Goal: Information Seeking & Learning: Check status

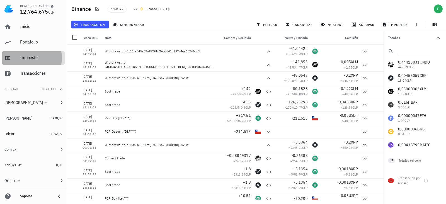
click at [22, 57] on div "Impuestos" at bounding box center [41, 57] width 42 height 5
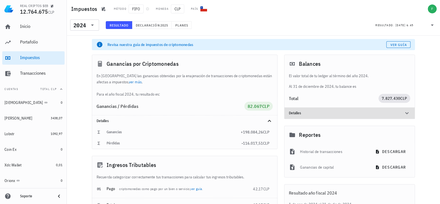
click at [406, 112] on icon at bounding box center [407, 113] width 7 height 7
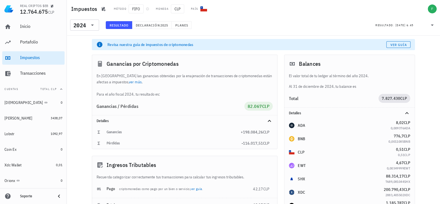
click at [129, 81] on link "ver más" at bounding box center [135, 81] width 13 height 5
click at [152, 23] on span "Declaración" at bounding box center [148, 25] width 25 height 4
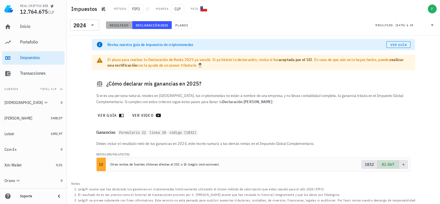
click at [120, 26] on span "Resultado" at bounding box center [118, 25] width 19 height 4
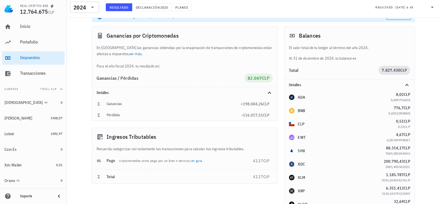
scroll to position [35, 0]
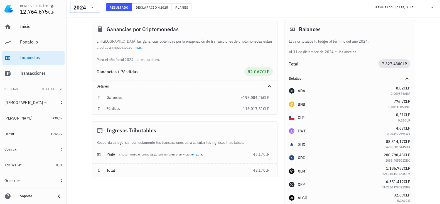
click at [91, 2] on div "2024" at bounding box center [85, 7] width 22 height 11
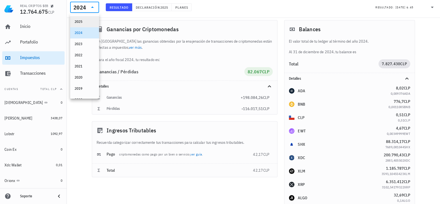
click at [84, 19] on div "2025" at bounding box center [85, 21] width 20 height 4
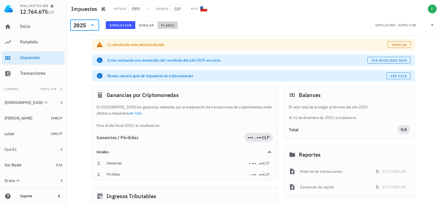
click at [171, 25] on span "Planes" at bounding box center [167, 25] width 13 height 4
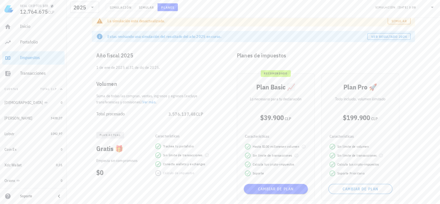
scroll to position [35, 0]
